Goal: Find specific page/section: Find specific page/section

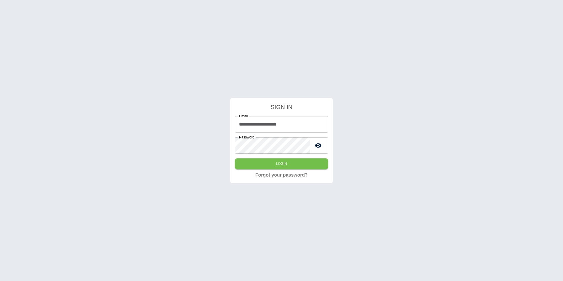
click at [270, 161] on button "Login" at bounding box center [281, 163] width 93 height 11
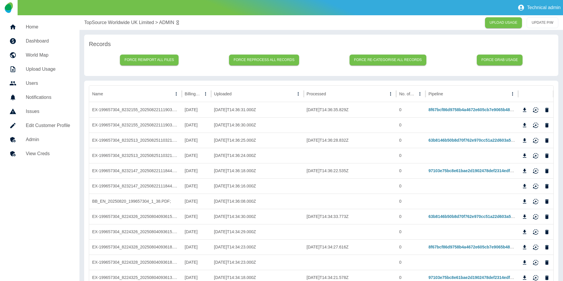
click at [36, 31] on link "Home" at bounding box center [40, 27] width 70 height 14
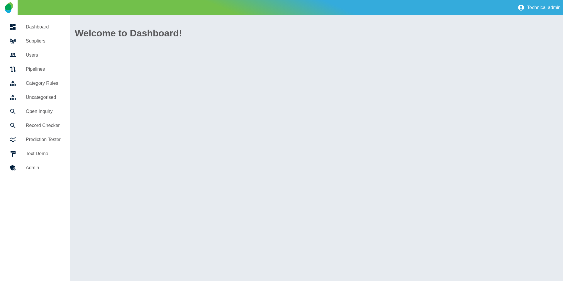
click at [36, 39] on h5 "Suppliers" at bounding box center [43, 41] width 35 height 7
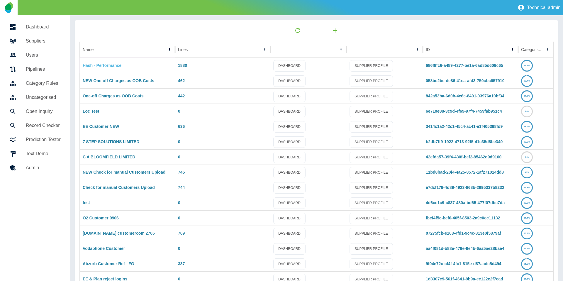
click at [116, 65] on link "Hash - Performance" at bounding box center [102, 65] width 39 height 5
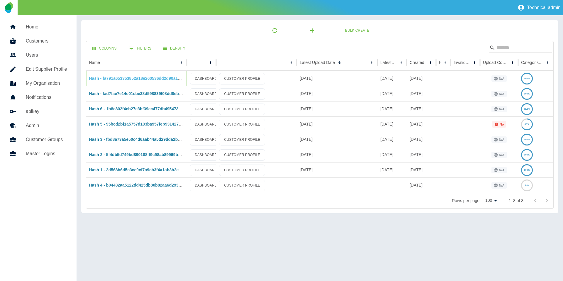
click at [120, 76] on link "Hash - fa791a653353852a18e260536dd2d90a16582aed" at bounding box center [141, 78] width 105 height 5
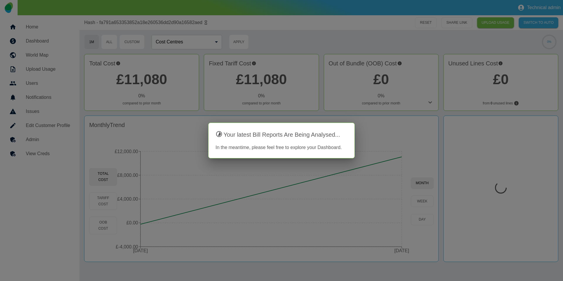
click at [45, 139] on div at bounding box center [281, 140] width 563 height 281
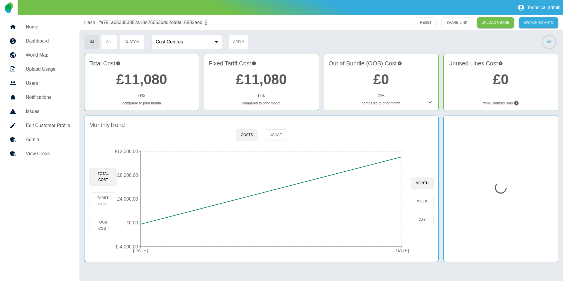
click at [33, 139] on h5 "Admin" at bounding box center [48, 139] width 44 height 7
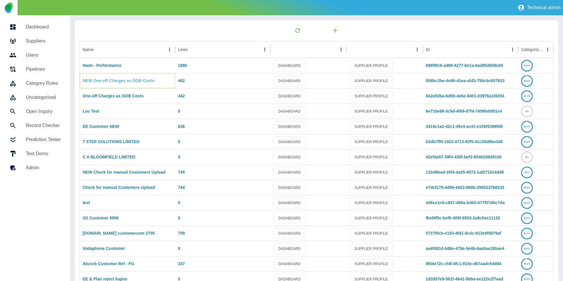
click at [111, 81] on link "NEW One-off Charges as OOB Costs" at bounding box center [119, 80] width 72 height 5
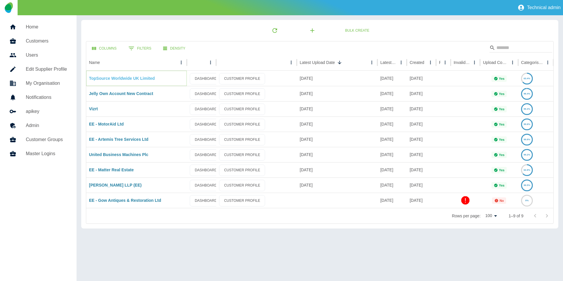
click at [117, 78] on link "TopSource Worldwide UK Limited" at bounding box center [122, 78] width 66 height 5
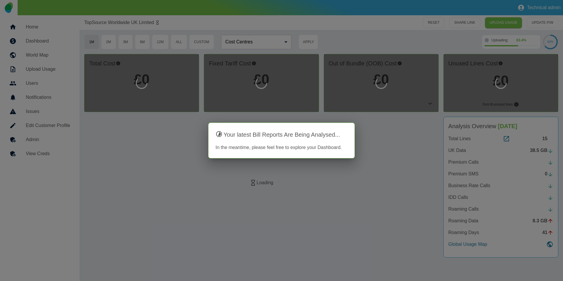
click at [51, 137] on div at bounding box center [281, 140] width 563 height 281
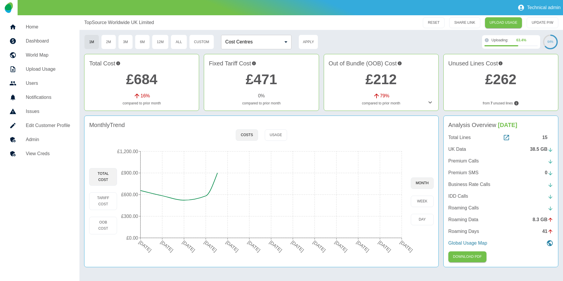
click at [42, 141] on h5 "Admin" at bounding box center [48, 139] width 44 height 7
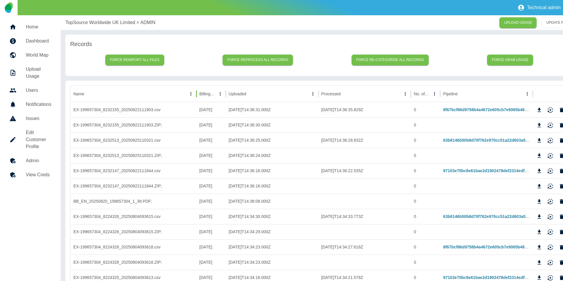
drag, startPoint x: 182, startPoint y: 94, endPoint x: 196, endPoint y: 94, distance: 14.1
click at [196, 94] on div at bounding box center [196, 94] width 3 height 16
